Goal: Task Accomplishment & Management: Manage account settings

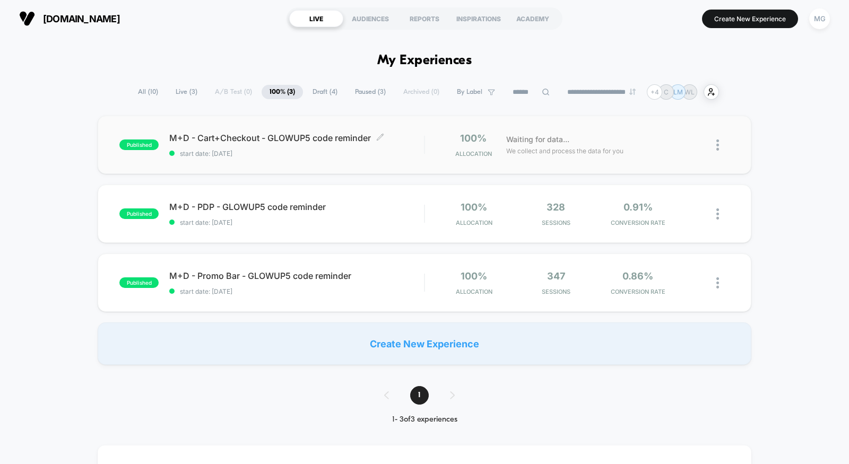
click at [289, 149] on div "M+D - Cart+Checkout - GLOWUP5 code reminder Click to edit experience details Cl…" at bounding box center [296, 145] width 255 height 25
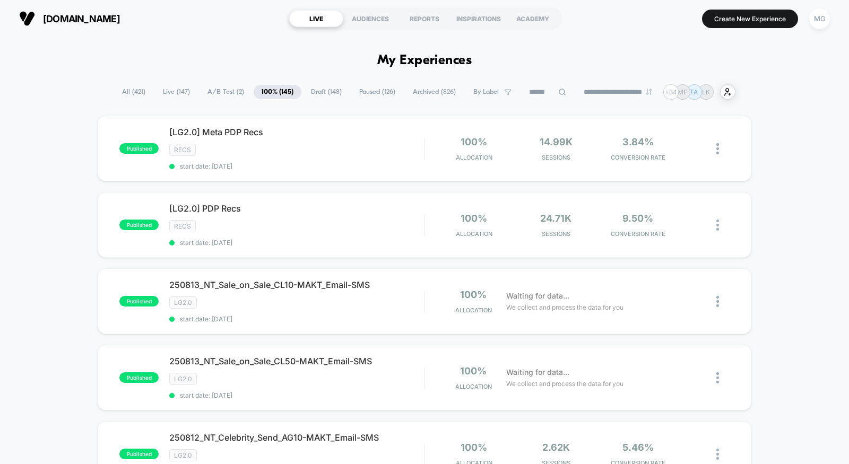
click at [226, 95] on span "A/B Test ( 2 )" at bounding box center [225, 92] width 53 height 14
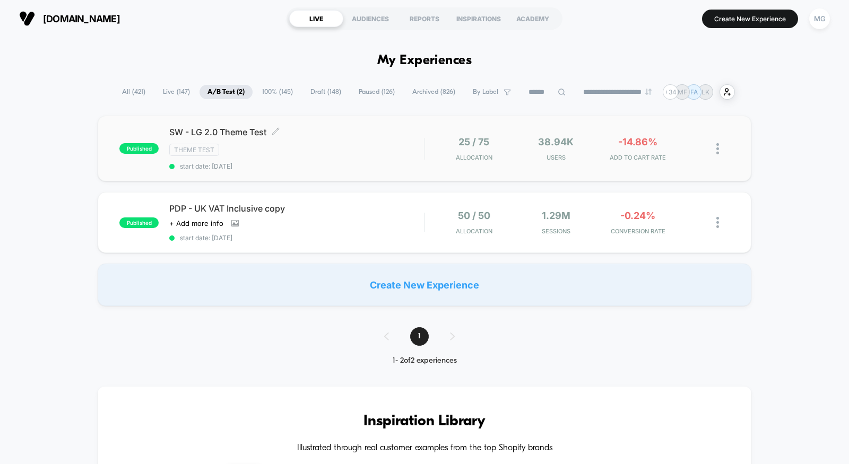
click at [357, 156] on div "SW - LG 2.0 Theme Test Click to edit experience details Click to edit experienc…" at bounding box center [296, 148] width 255 height 43
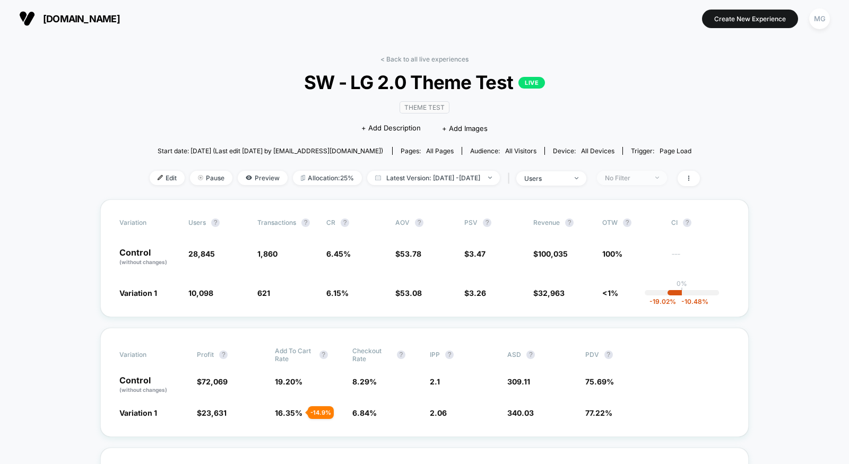
click at [647, 176] on div "No Filter" at bounding box center [626, 178] width 42 height 8
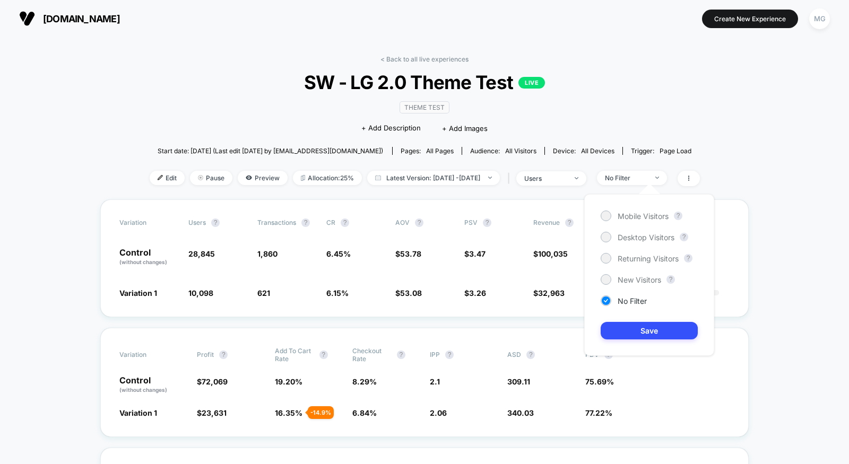
click at [632, 222] on div "Mobile Visitors ? Desktop Visitors ? Returning Visitors ? New Visitors ? No Fil…" at bounding box center [649, 275] width 130 height 162
click at [632, 213] on span "Mobile Visitors" at bounding box center [642, 216] width 51 height 9
click at [632, 324] on button "Save" at bounding box center [648, 331] width 97 height 18
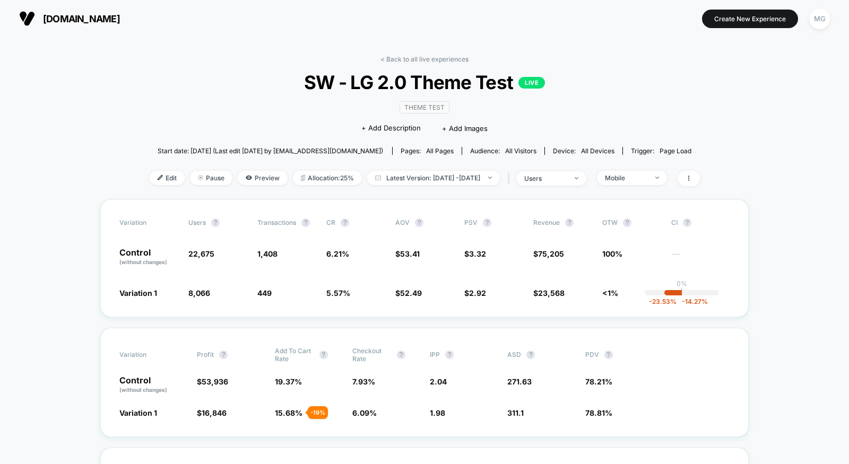
click at [659, 186] on div "< Back to all live experiences SW - LG 2.0 Theme Test LIVE Theme Test Click to …" at bounding box center [425, 127] width 550 height 144
click at [660, 180] on span "Mobile" at bounding box center [632, 178] width 70 height 14
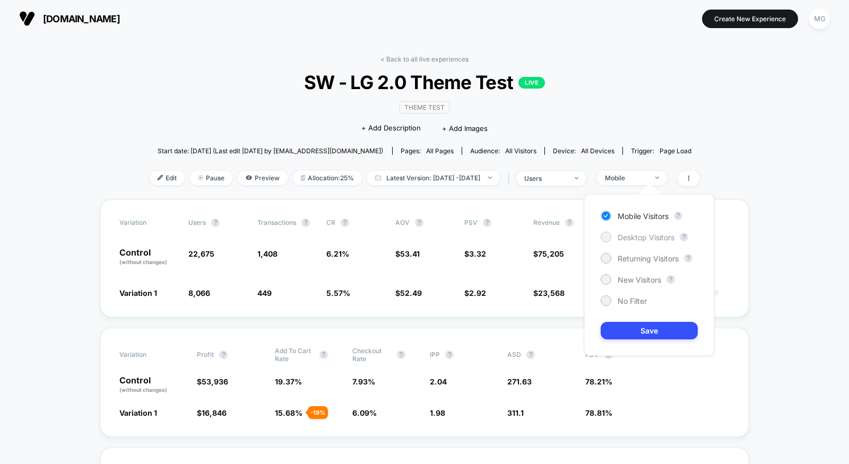
click at [645, 241] on div "Desktop Visitors" at bounding box center [637, 237] width 74 height 11
click at [632, 334] on button "Save" at bounding box center [648, 331] width 97 height 18
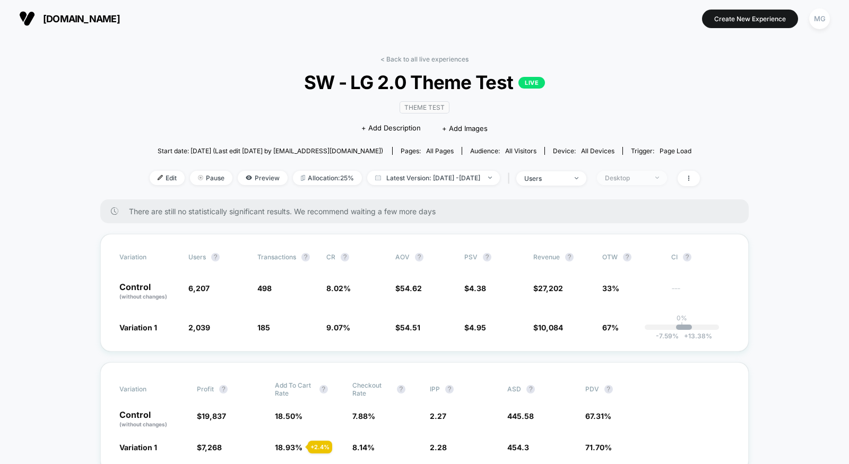
click at [651, 181] on span "Desktop" at bounding box center [632, 178] width 70 height 14
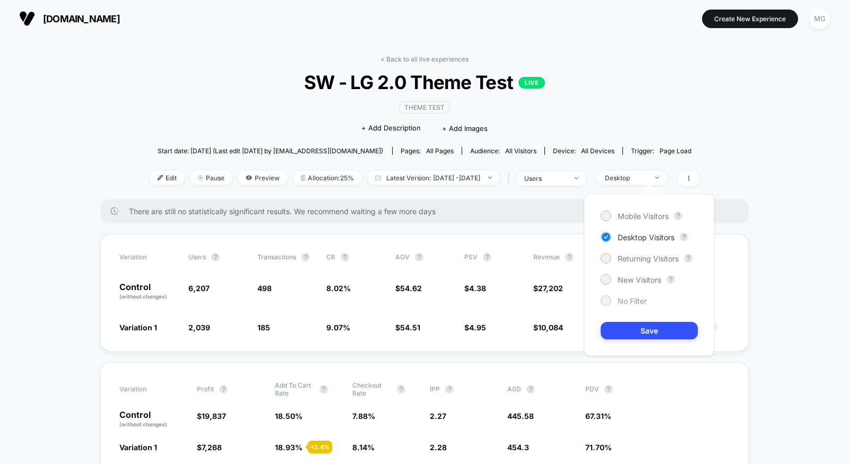
click at [622, 299] on span "No Filter" at bounding box center [631, 301] width 29 height 9
click at [622, 325] on button "Save" at bounding box center [648, 331] width 97 height 18
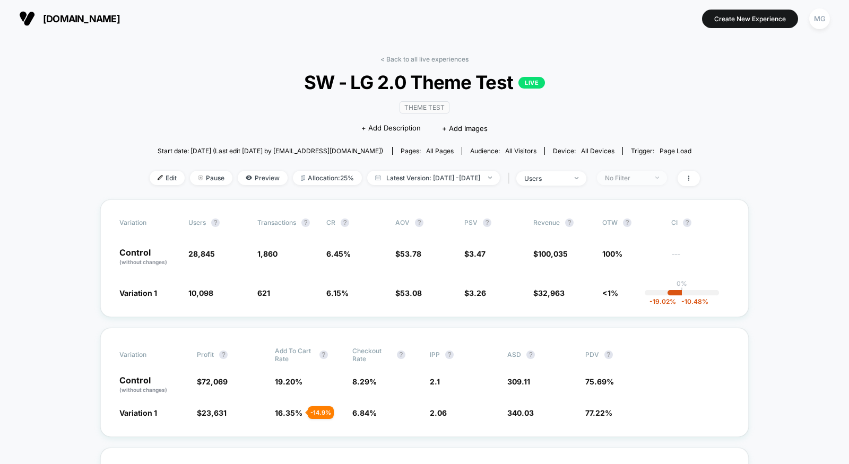
click at [647, 176] on div "No Filter" at bounding box center [626, 178] width 42 height 8
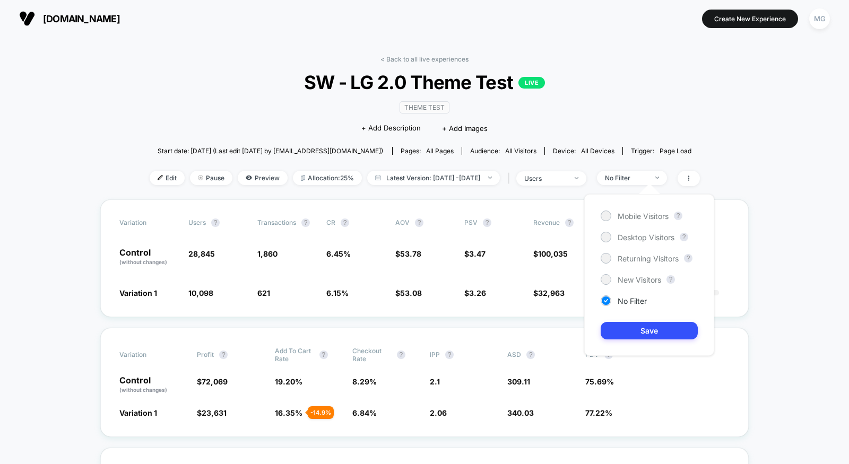
click at [636, 273] on div "Mobile Visitors ? Desktop Visitors ? Returning Visitors ? New Visitors ? No Fil…" at bounding box center [649, 275] width 130 height 162
click at [636, 275] on span "New Visitors" at bounding box center [638, 279] width 43 height 9
click at [633, 325] on button "Save" at bounding box center [648, 331] width 97 height 18
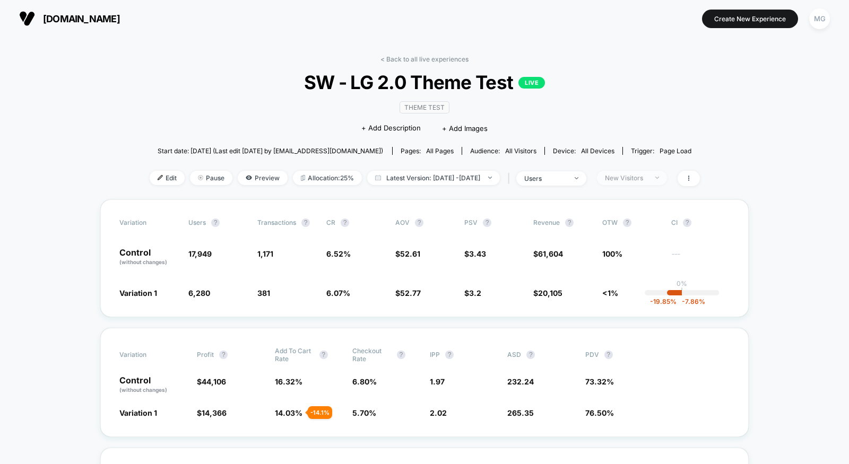
click at [647, 179] on div "New Visitors" at bounding box center [626, 178] width 42 height 8
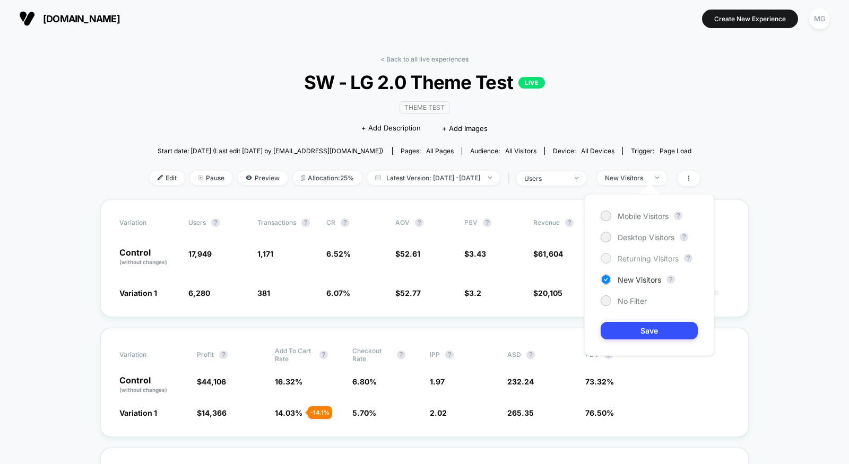
click at [643, 262] on span "Returning Visitors" at bounding box center [647, 258] width 61 height 9
click at [632, 325] on button "Save" at bounding box center [648, 331] width 97 height 18
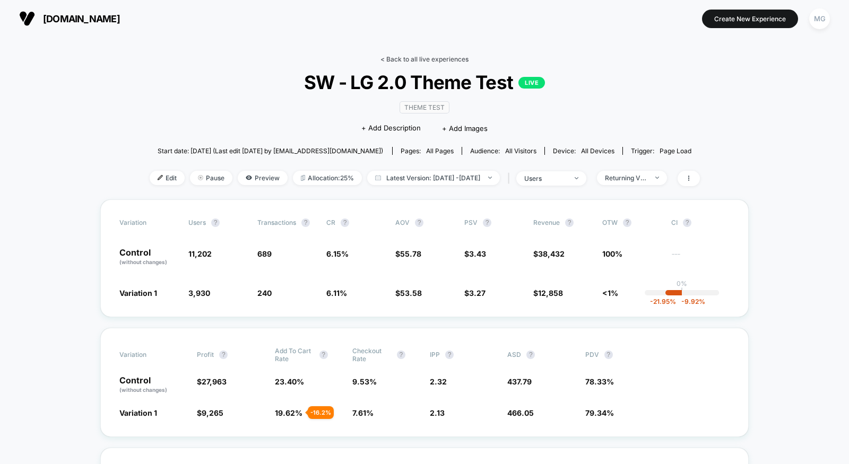
click at [449, 56] on link "< Back to all live experiences" at bounding box center [424, 59] width 88 height 8
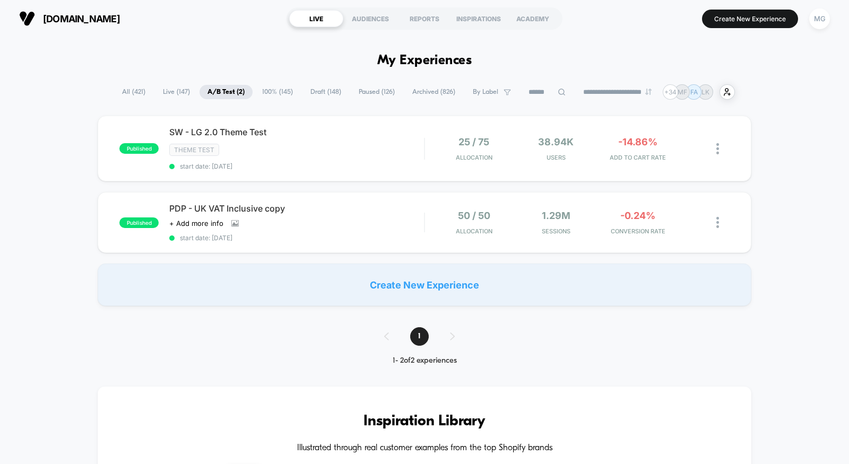
click at [268, 88] on span "100% ( 145 )" at bounding box center [277, 92] width 47 height 14
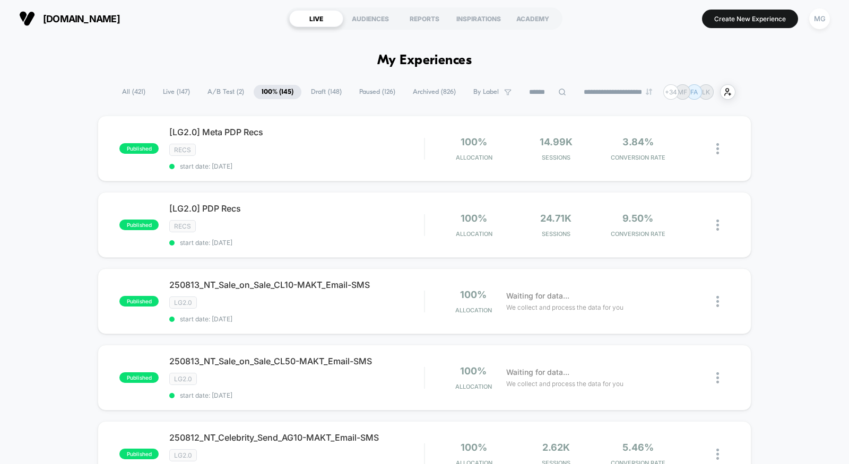
click at [220, 89] on span "A/B Test ( 2 )" at bounding box center [225, 92] width 53 height 14
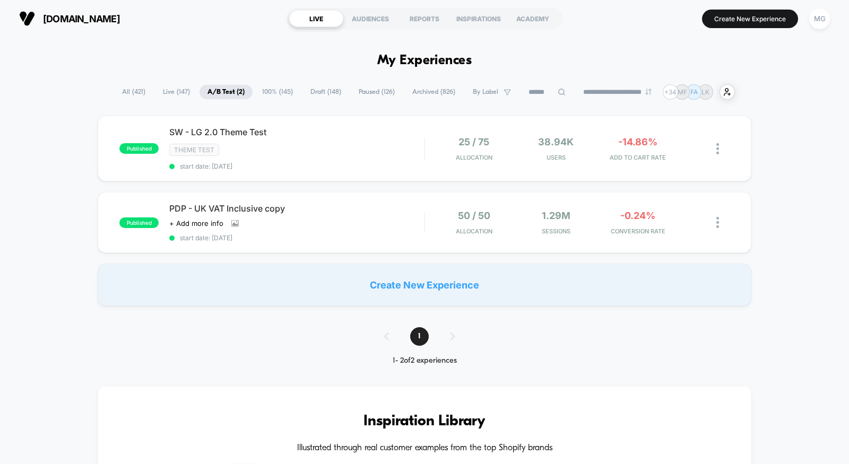
click at [176, 93] on span "Live ( 147 )" at bounding box center [176, 92] width 43 height 14
